Goal: Task Accomplishment & Management: Use online tool/utility

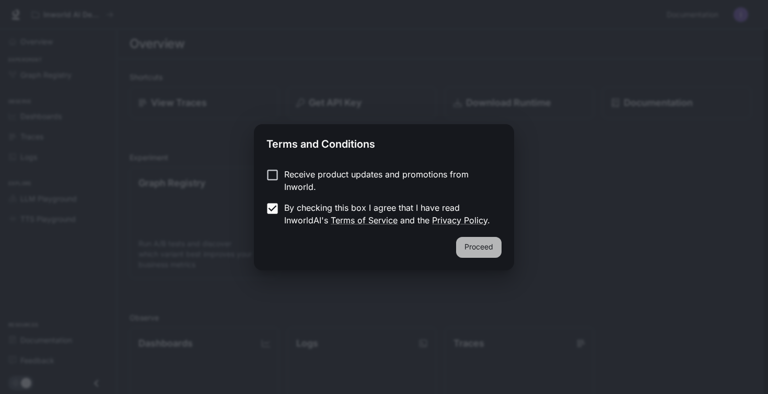
click at [475, 250] on button "Proceed" at bounding box center [478, 247] width 45 height 21
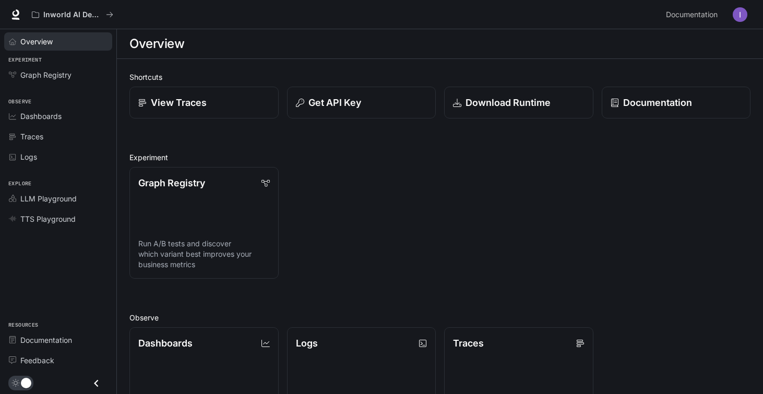
click at [74, 46] on div "Overview" at bounding box center [63, 41] width 87 height 11
click at [208, 100] on div "View Traces" at bounding box center [204, 103] width 133 height 14
